Goal: Communication & Community: Answer question/provide support

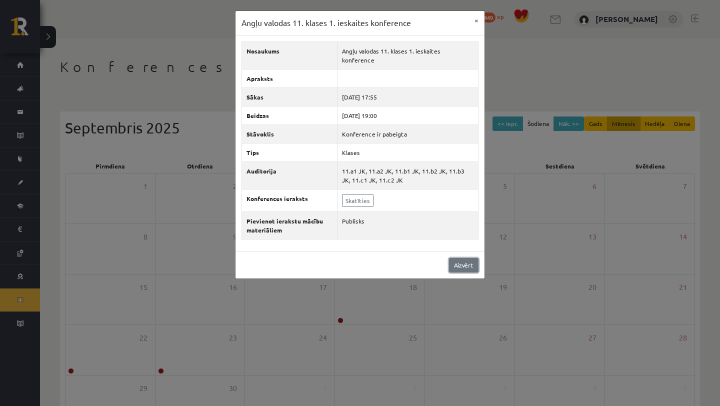
click at [473, 258] on link "Aizvērt" at bounding box center [464, 265] width 30 height 15
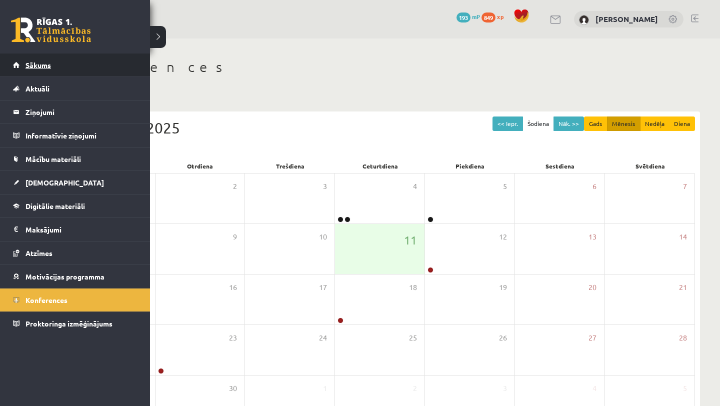
click at [27, 61] on link "Sākums" at bounding box center [75, 65] width 125 height 23
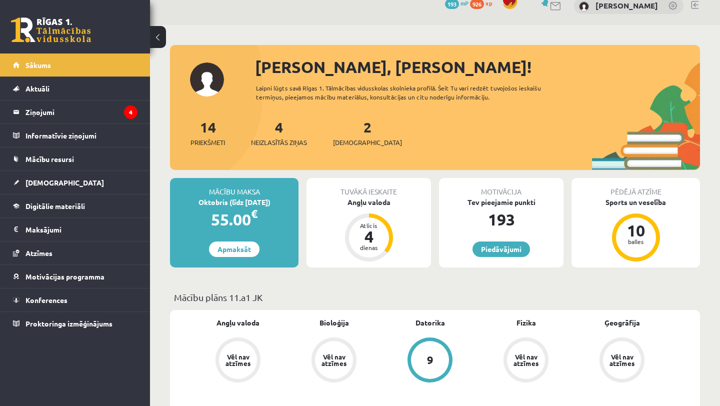
scroll to position [16, 0]
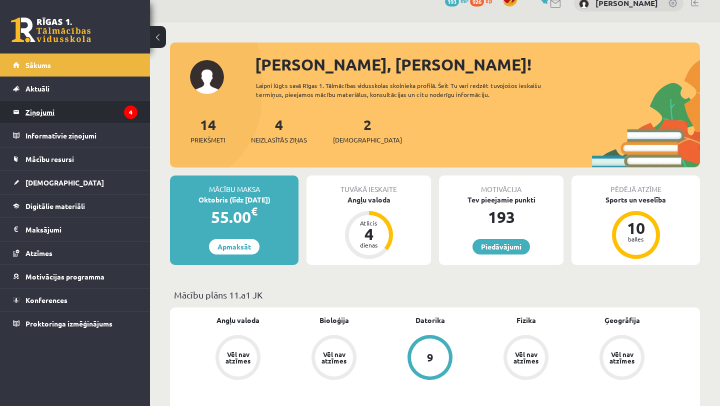
click at [76, 119] on legend "Ziņojumi 4" at bounding box center [82, 112] width 112 height 23
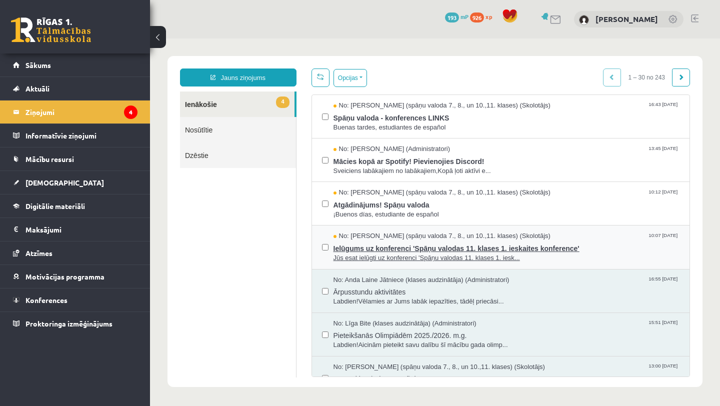
click at [462, 260] on span "Jūs esat ielūgti uz konferenci 'Spāņu valodas 11. klases 1. iesk..." at bounding box center [507, 259] width 347 height 10
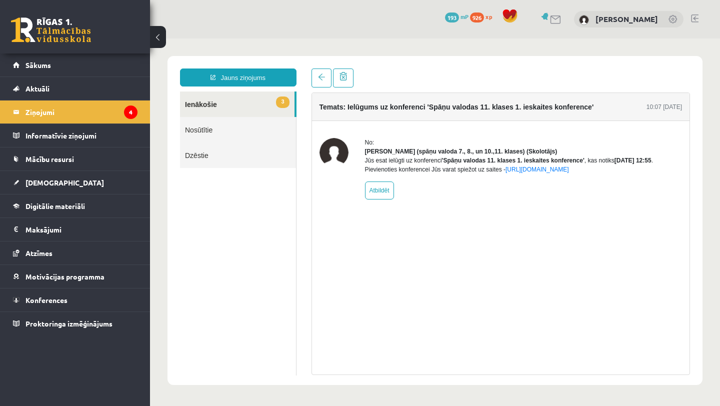
click at [240, 109] on link "3 Ienākošie" at bounding box center [237, 105] width 115 height 26
click at [126, 113] on icon "4" at bounding box center [131, 113] width 14 height 14
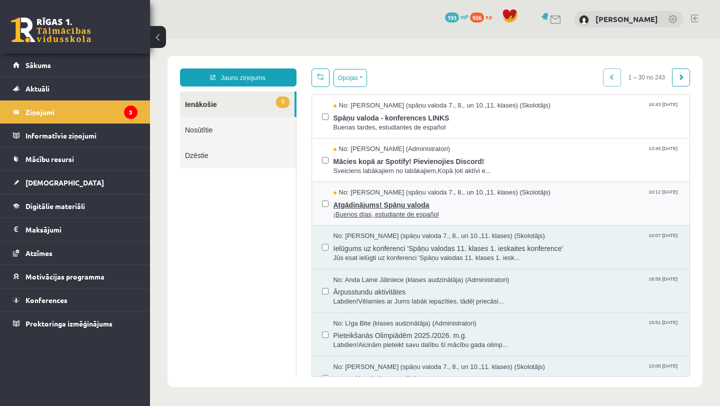
click at [463, 215] on span "¡Buenos días, estudiante de español" at bounding box center [507, 215] width 347 height 10
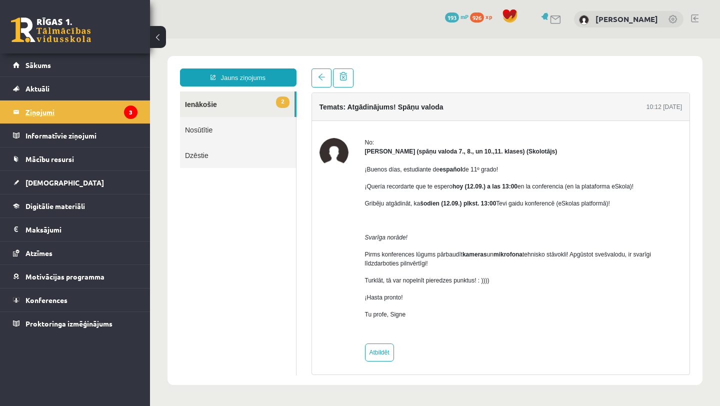
click at [54, 107] on legend "Ziņojumi 3" at bounding box center [82, 112] width 112 height 23
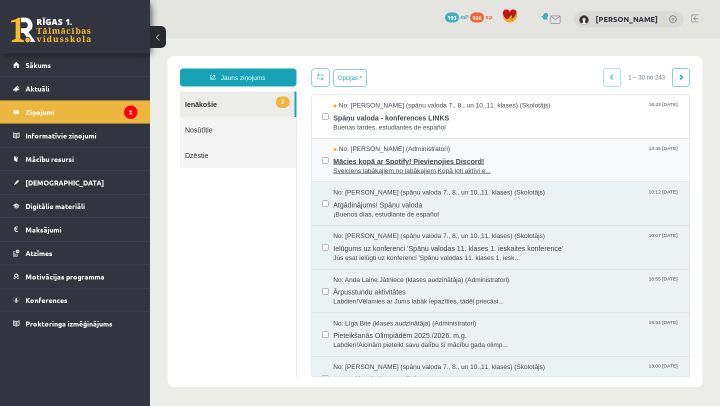
click at [423, 170] on span "Sveiciens labākajiem no labākajiem,Kopā ļoti aktīvi e..." at bounding box center [507, 172] width 347 height 10
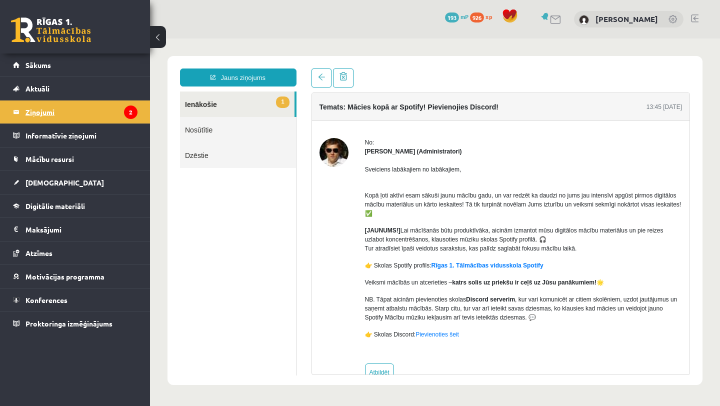
click at [57, 108] on legend "Ziņojumi 2" at bounding box center [82, 112] width 112 height 23
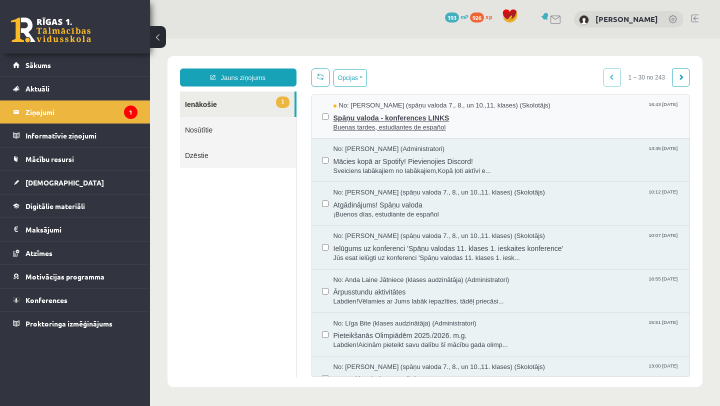
click at [405, 115] on span "Spāņu valoda - konferences LINKS" at bounding box center [507, 117] width 347 height 13
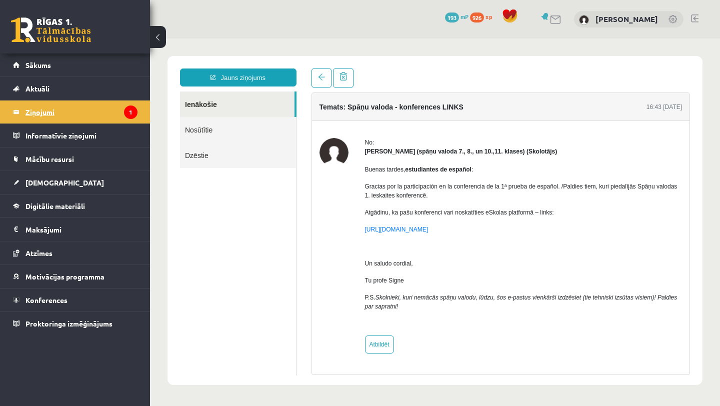
click at [102, 116] on legend "Ziņojumi 1" at bounding box center [82, 112] width 112 height 23
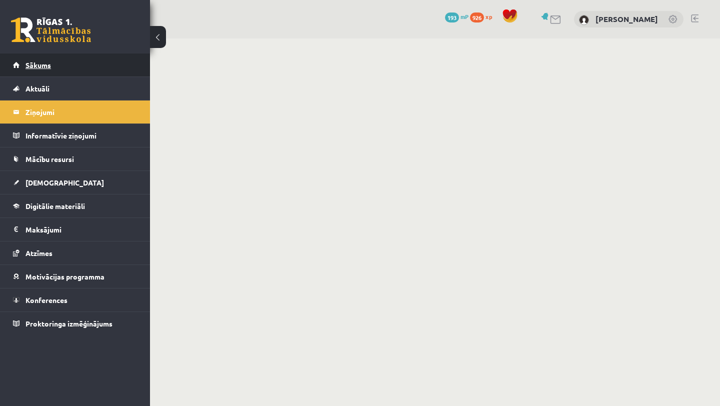
click at [117, 65] on link "Sākums" at bounding box center [75, 65] width 125 height 23
